Goal: Task Accomplishment & Management: Use online tool/utility

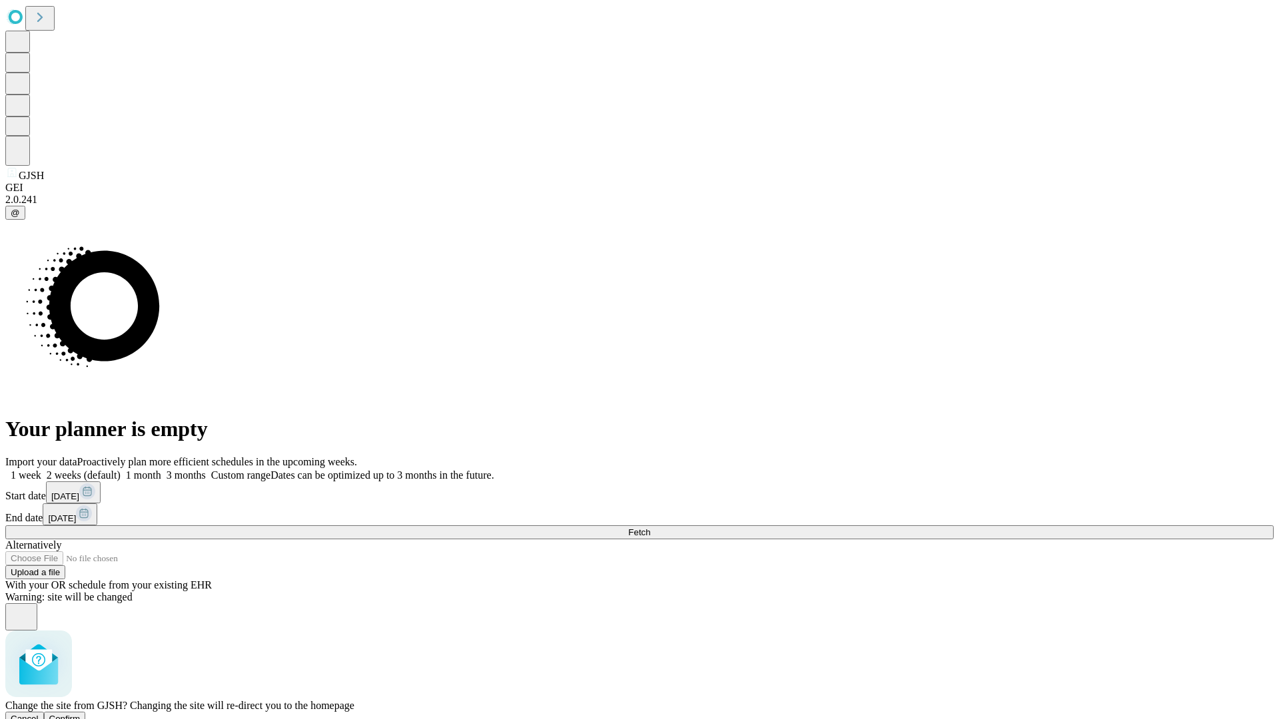
click at [81, 714] on span "Confirm" at bounding box center [64, 719] width 31 height 10
click at [41, 469] on label "1 week" at bounding box center [23, 474] width 36 height 11
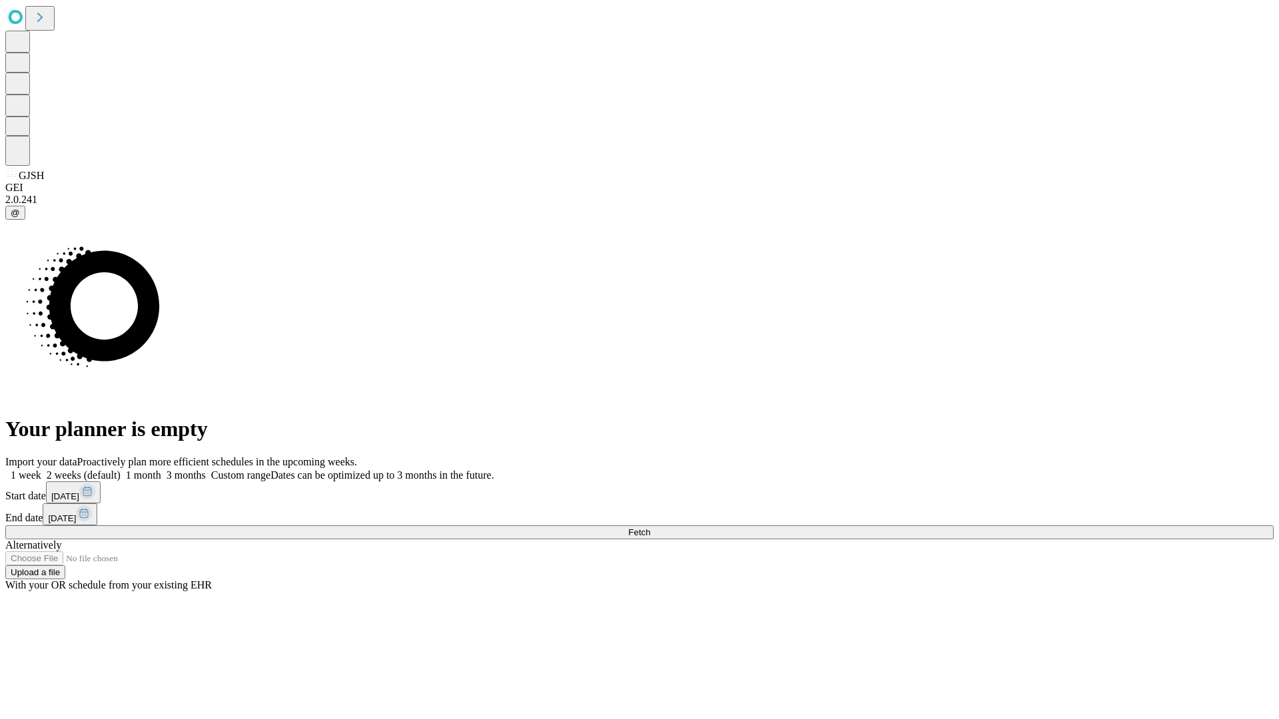
click at [650, 527] on span "Fetch" at bounding box center [639, 532] width 22 height 10
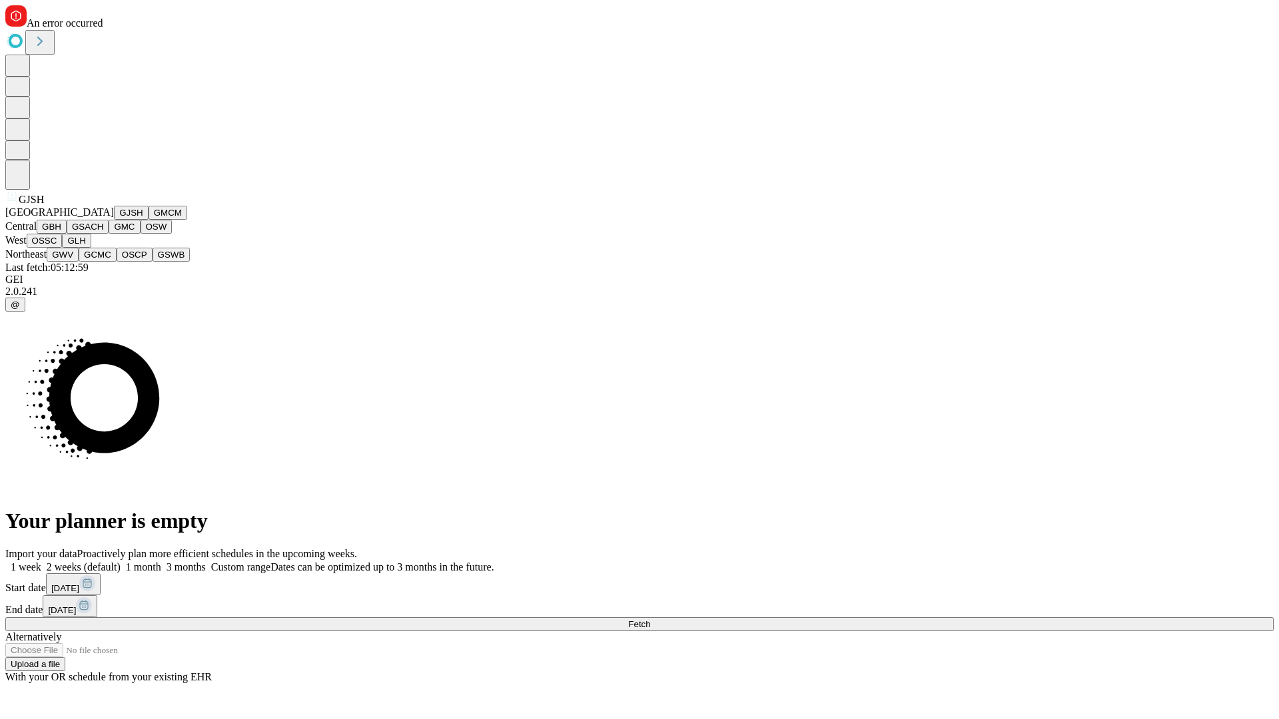
click at [148, 220] on button "GMCM" at bounding box center [167, 213] width 39 height 14
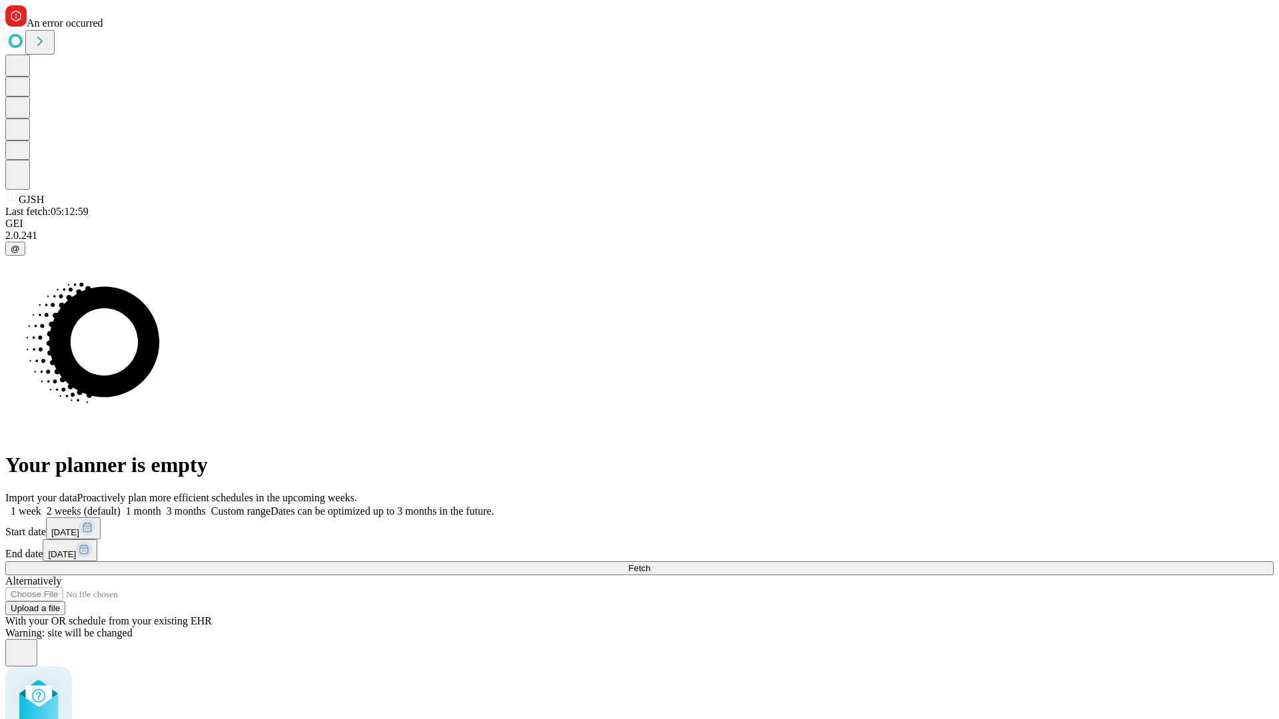
click at [41, 505] on label "1 week" at bounding box center [23, 510] width 36 height 11
click at [650, 563] on span "Fetch" at bounding box center [639, 568] width 22 height 10
click at [41, 505] on label "1 week" at bounding box center [23, 510] width 36 height 11
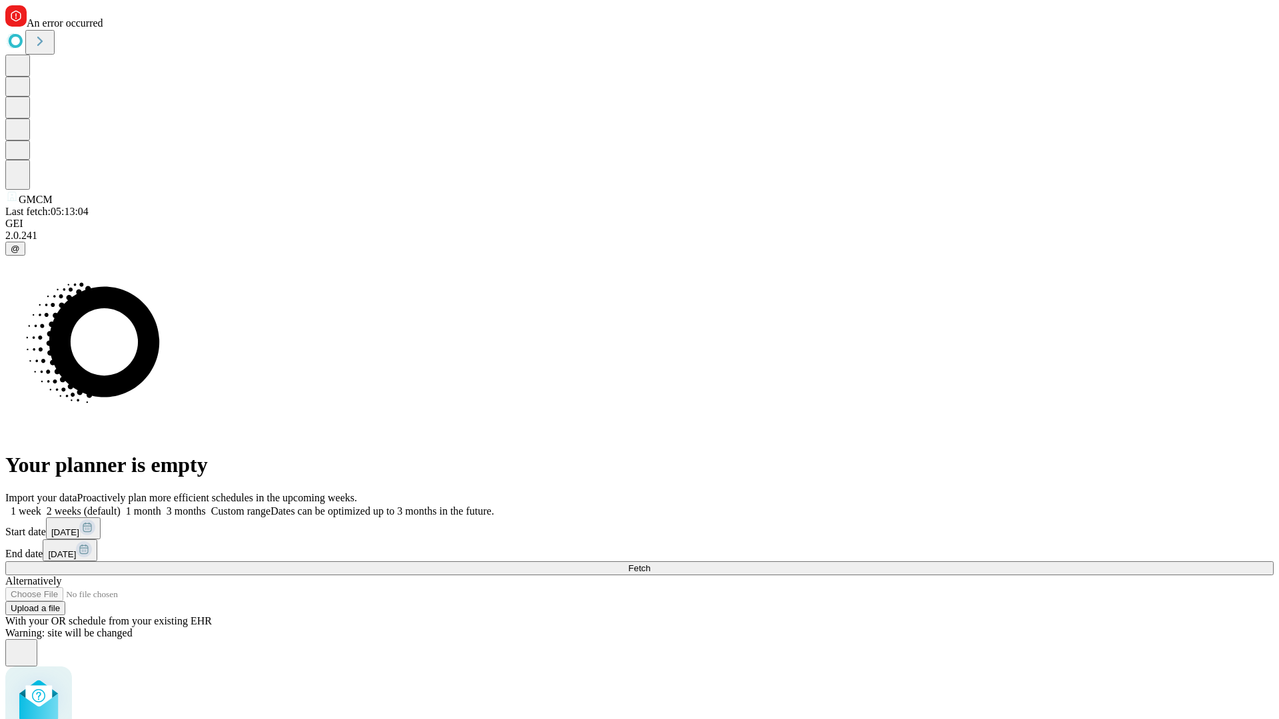
click at [650, 563] on span "Fetch" at bounding box center [639, 568] width 22 height 10
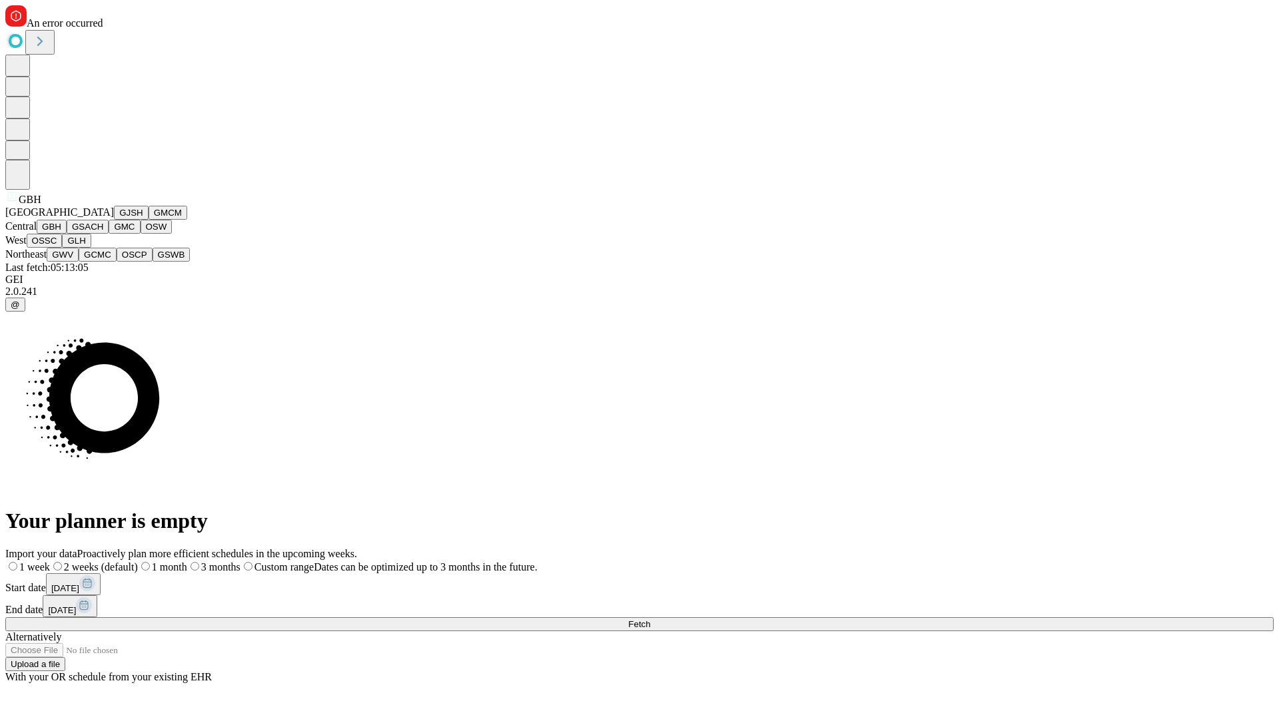
click at [103, 234] on button "GSACH" at bounding box center [88, 227] width 42 height 14
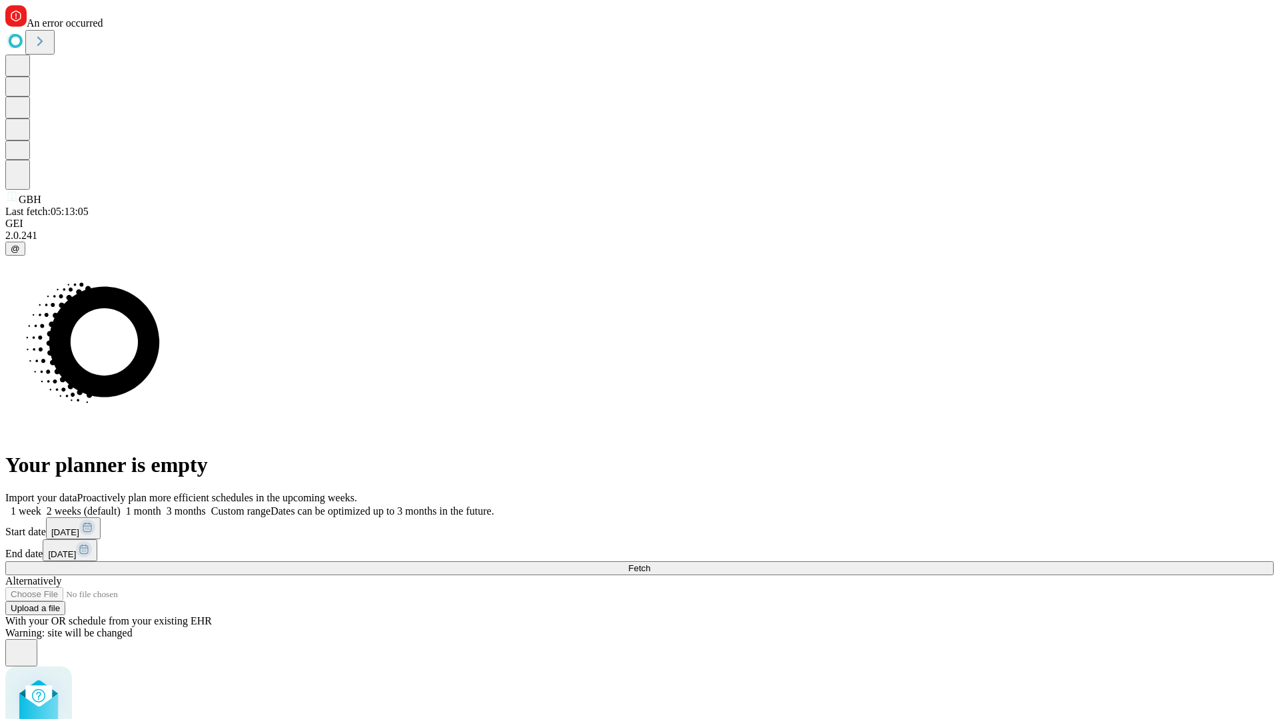
click at [41, 505] on label "1 week" at bounding box center [23, 510] width 36 height 11
click at [650, 563] on span "Fetch" at bounding box center [639, 568] width 22 height 10
click at [41, 505] on label "1 week" at bounding box center [23, 510] width 36 height 11
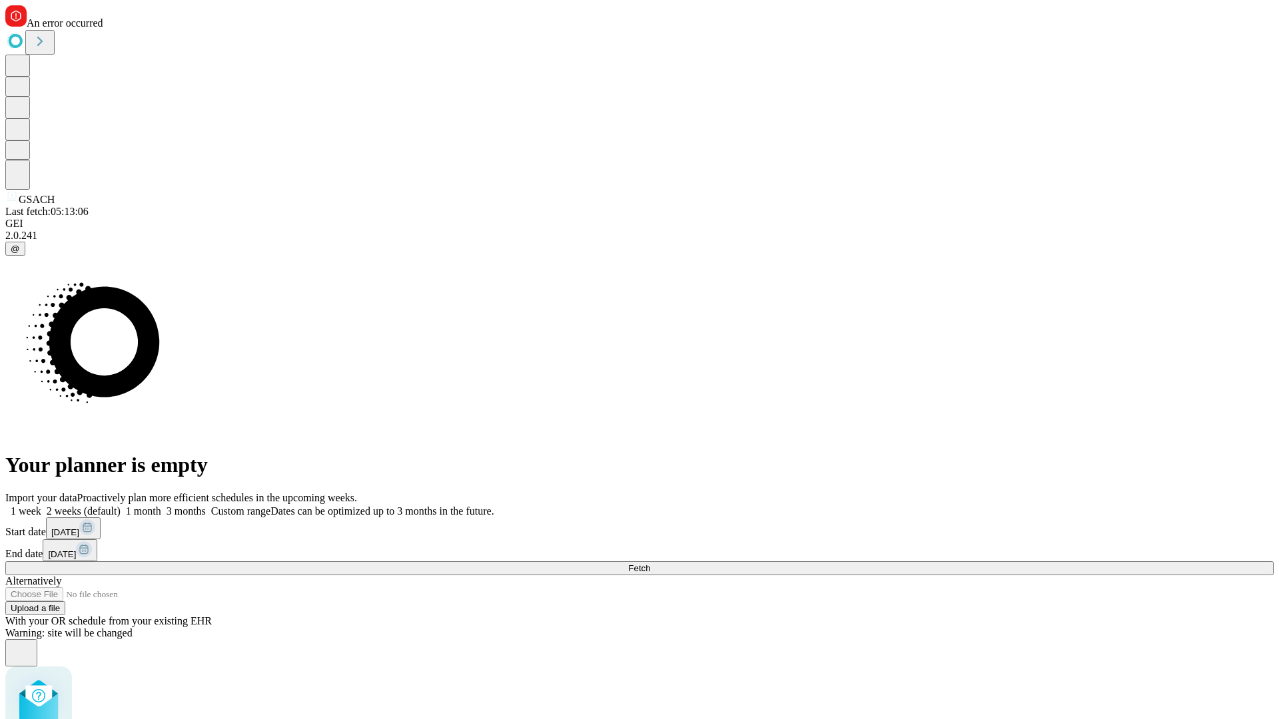
click at [650, 563] on span "Fetch" at bounding box center [639, 568] width 22 height 10
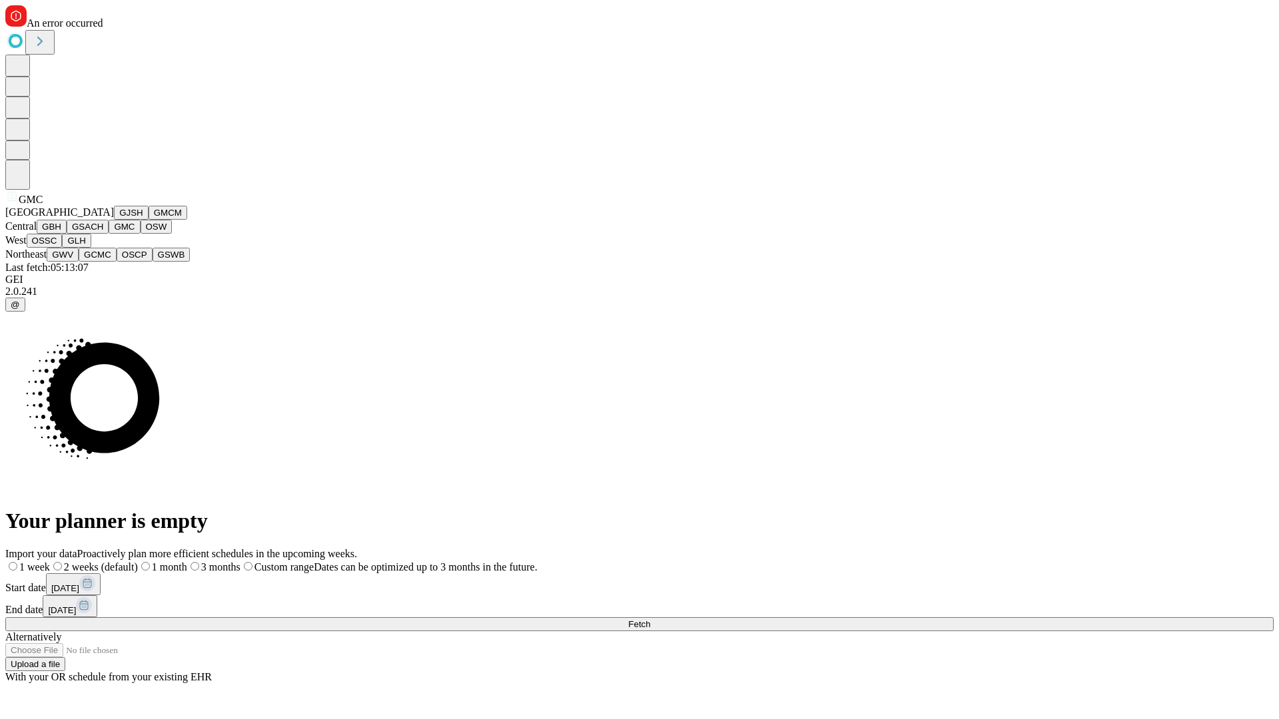
click at [141, 234] on button "OSW" at bounding box center [157, 227] width 32 height 14
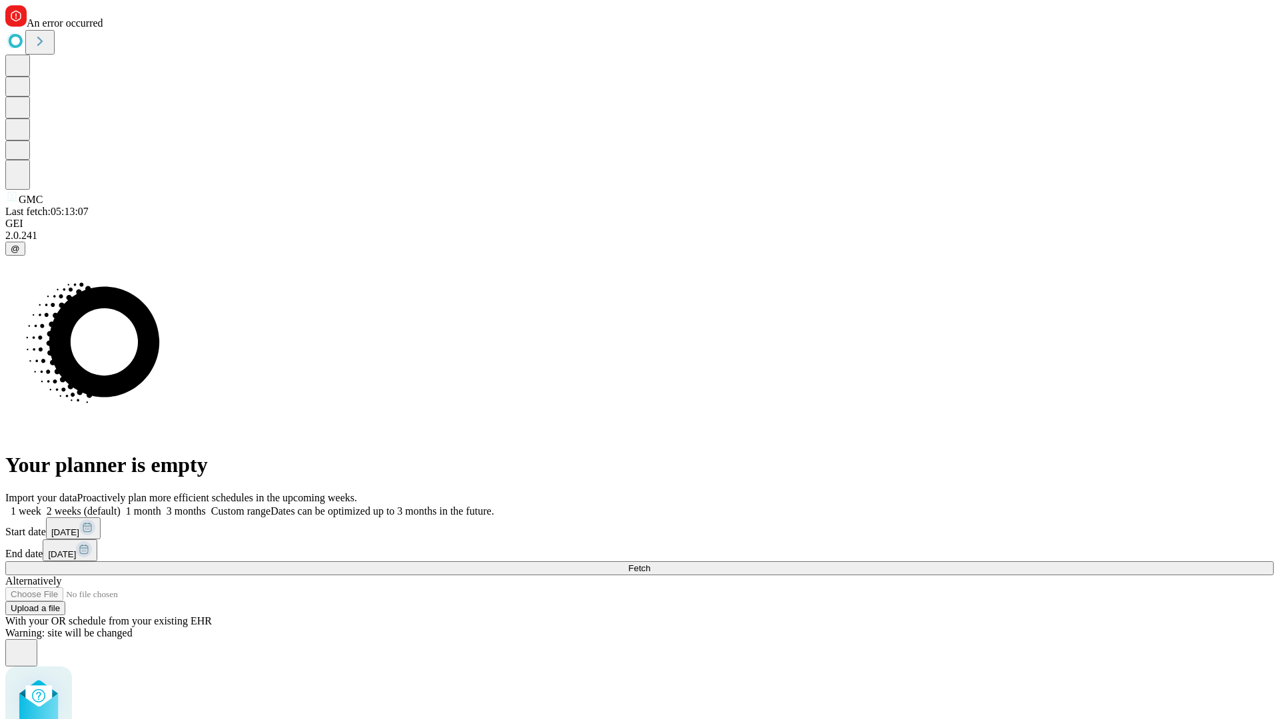
click at [41, 505] on label "1 week" at bounding box center [23, 510] width 36 height 11
click at [650, 563] on span "Fetch" at bounding box center [639, 568] width 22 height 10
click at [41, 505] on label "1 week" at bounding box center [23, 510] width 36 height 11
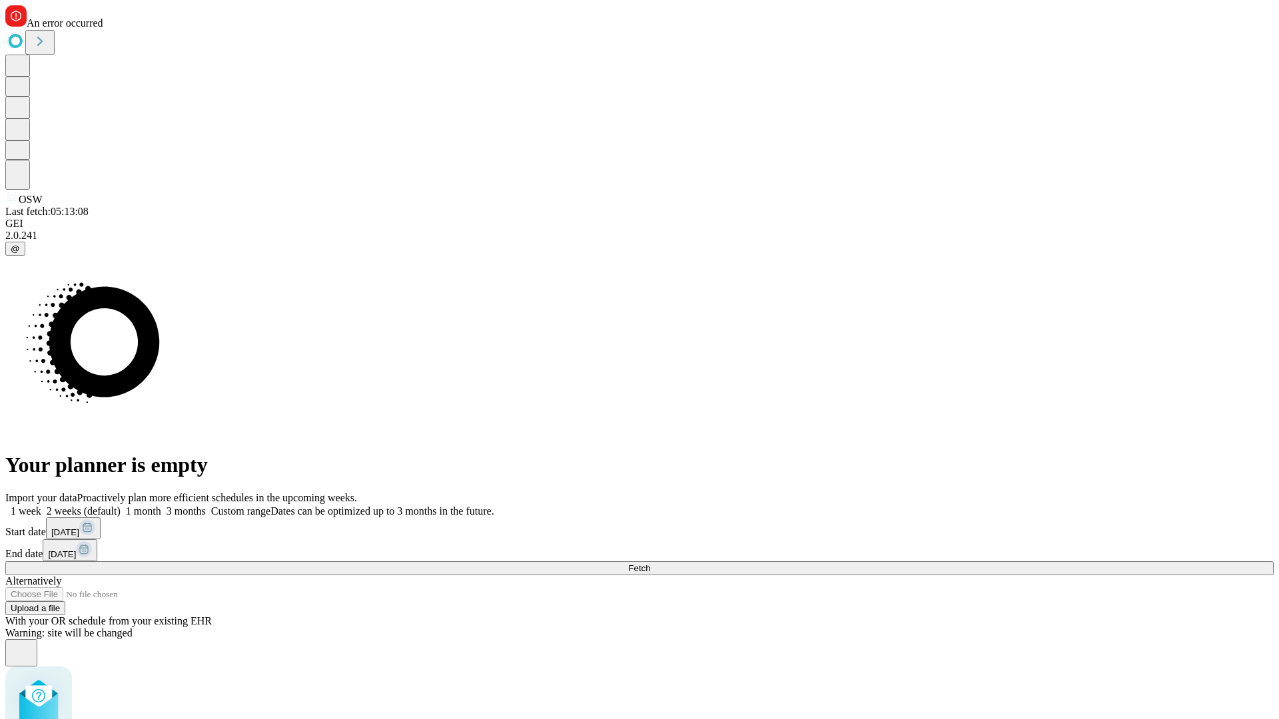
click at [650, 563] on span "Fetch" at bounding box center [639, 568] width 22 height 10
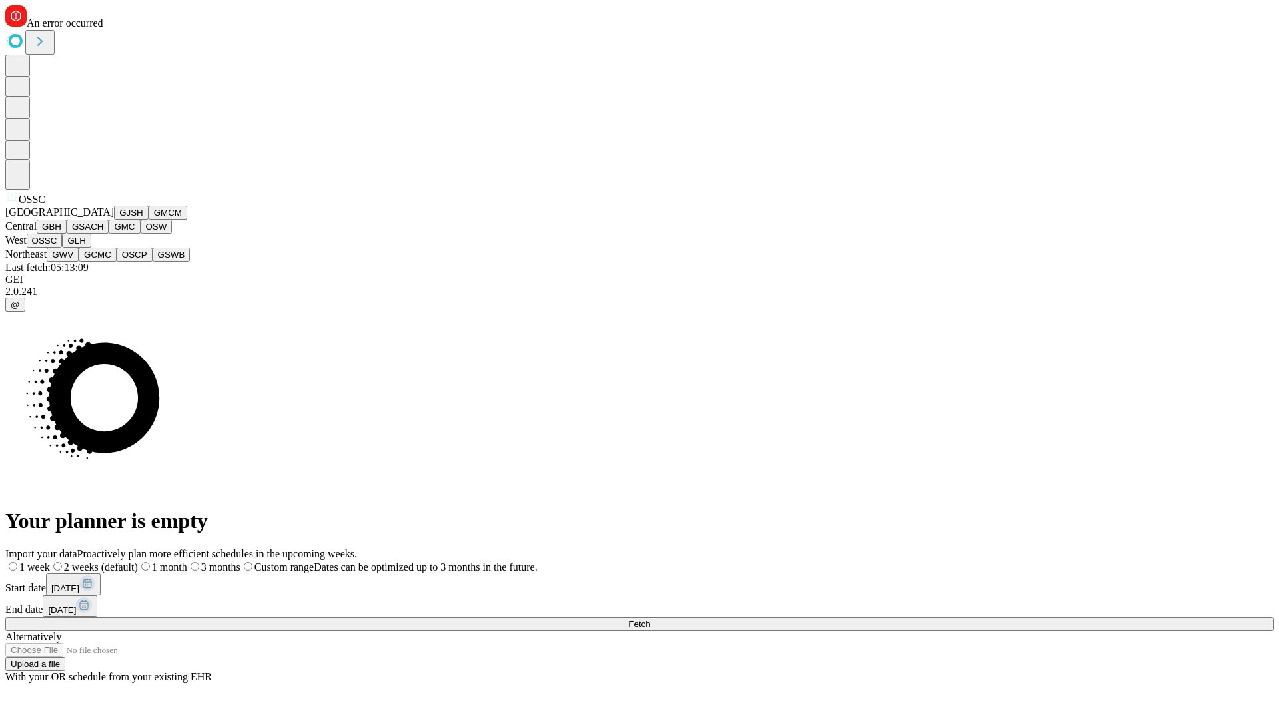
click at [91, 248] on button "GLH" at bounding box center [76, 241] width 29 height 14
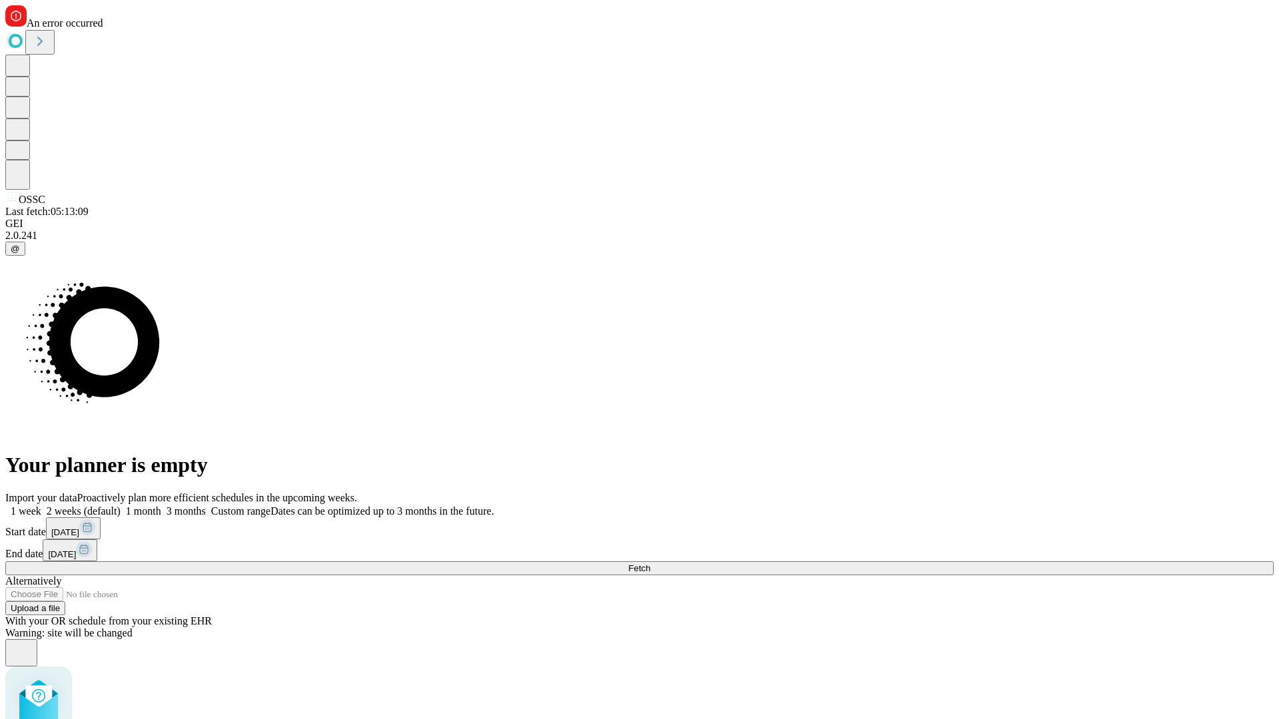
click at [41, 505] on label "1 week" at bounding box center [23, 510] width 36 height 11
click at [650, 563] on span "Fetch" at bounding box center [639, 568] width 22 height 10
click at [41, 505] on label "1 week" at bounding box center [23, 510] width 36 height 11
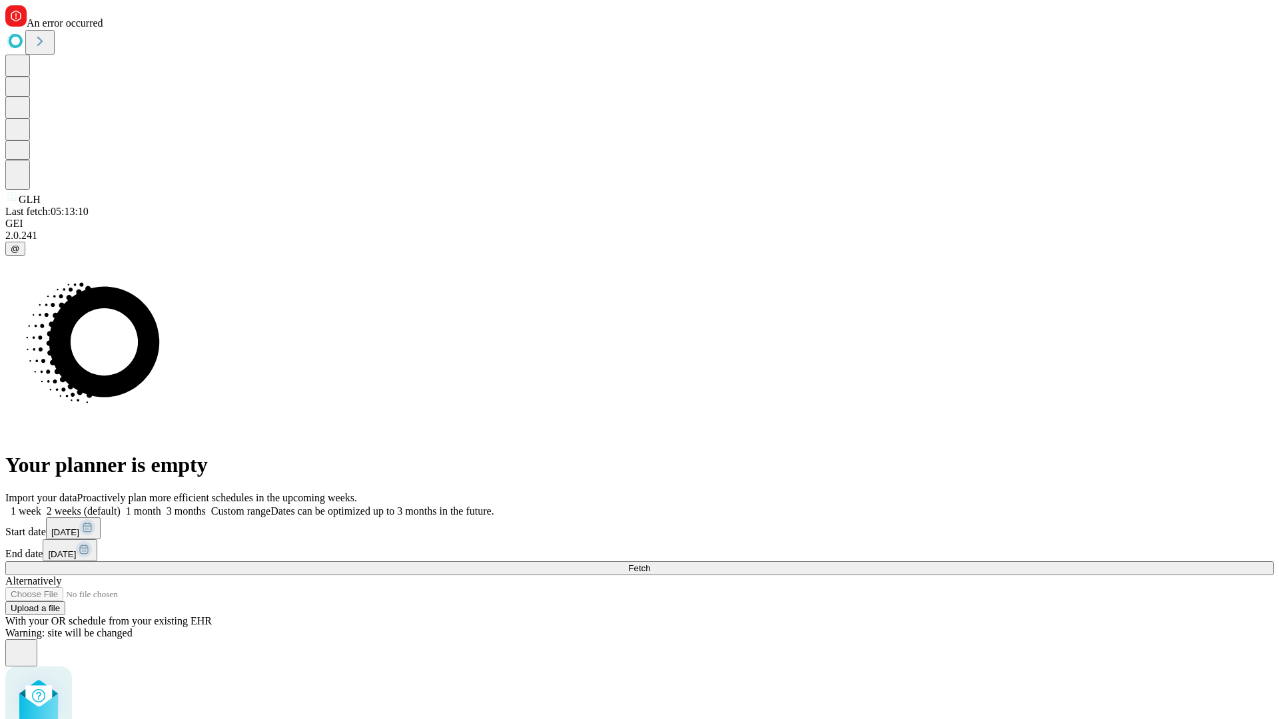
click at [650, 563] on span "Fetch" at bounding box center [639, 568] width 22 height 10
